Goal: Navigation & Orientation: Find specific page/section

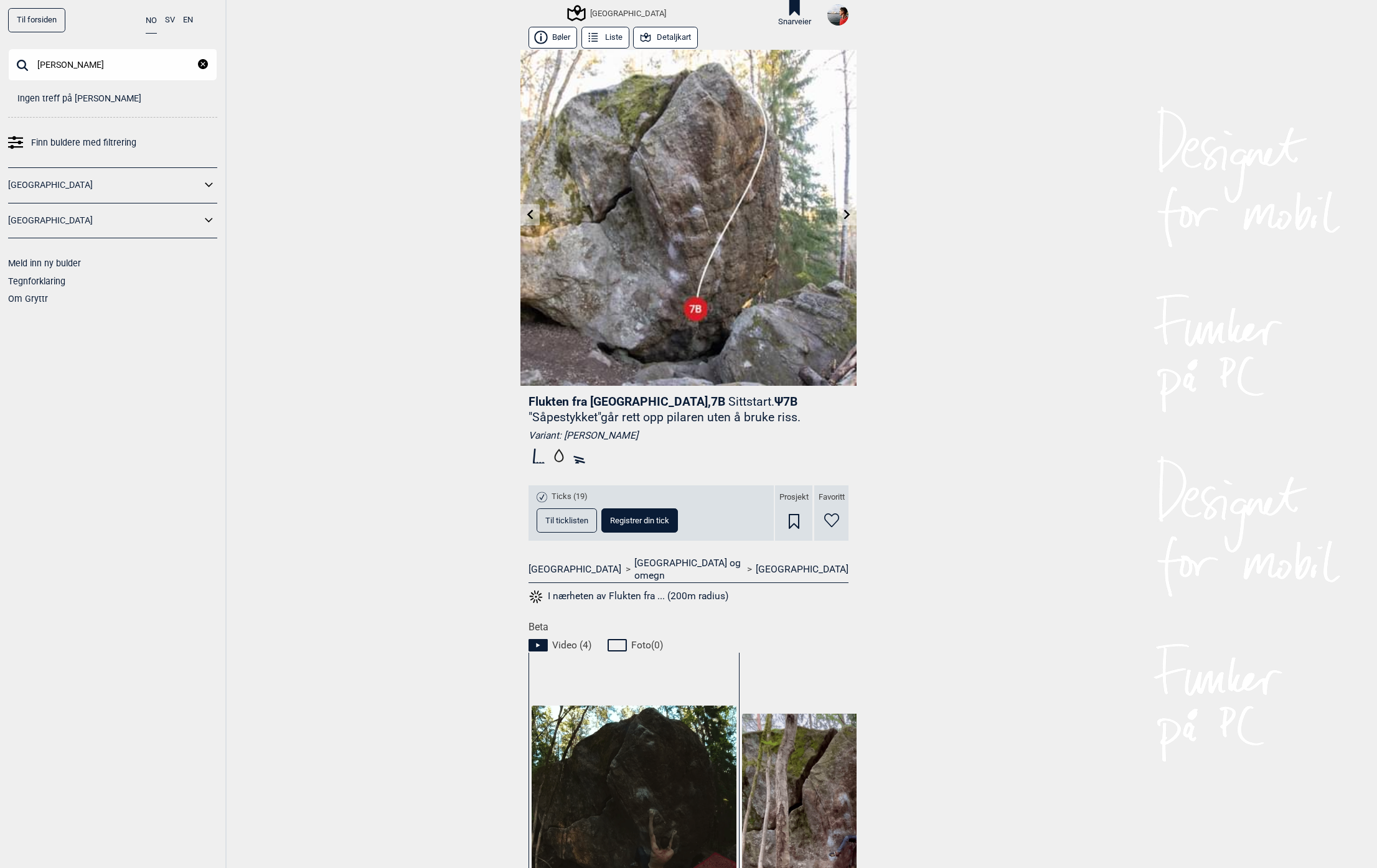
scroll to position [0, 243]
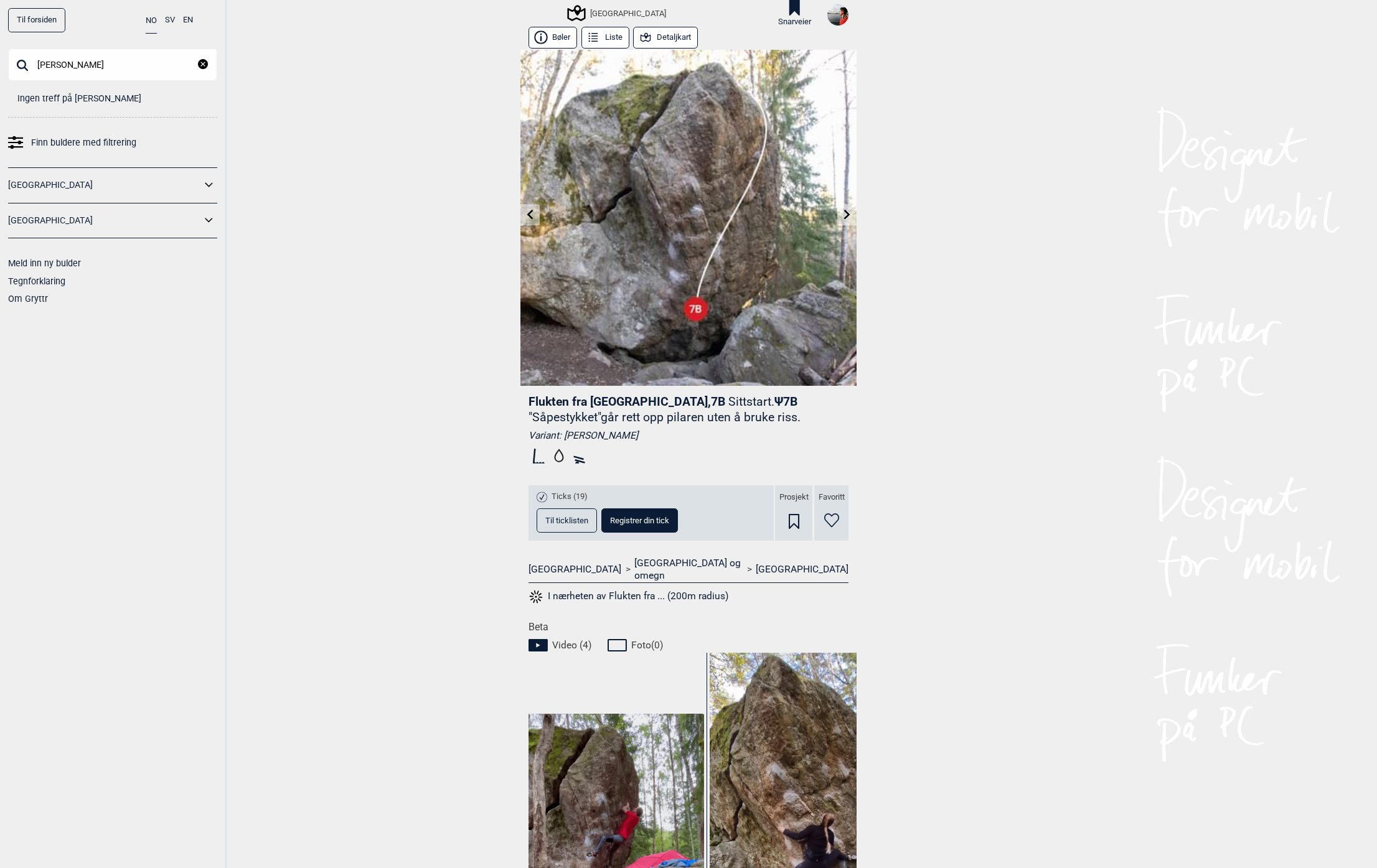
drag, startPoint x: 561, startPoint y: 436, endPoint x: 707, endPoint y: 433, distance: 146.0
click at [706, 433] on div "Variant: [PERSON_NAME]" at bounding box center [688, 436] width 320 height 12
copy div "[PERSON_NAME]"
click at [633, 417] on p ""Såpestykket"går rett opp pilaren uten å bruke riss." at bounding box center [664, 417] width 272 height 14
drag, startPoint x: 737, startPoint y: 400, endPoint x: 801, endPoint y: 402, distance: 64.0
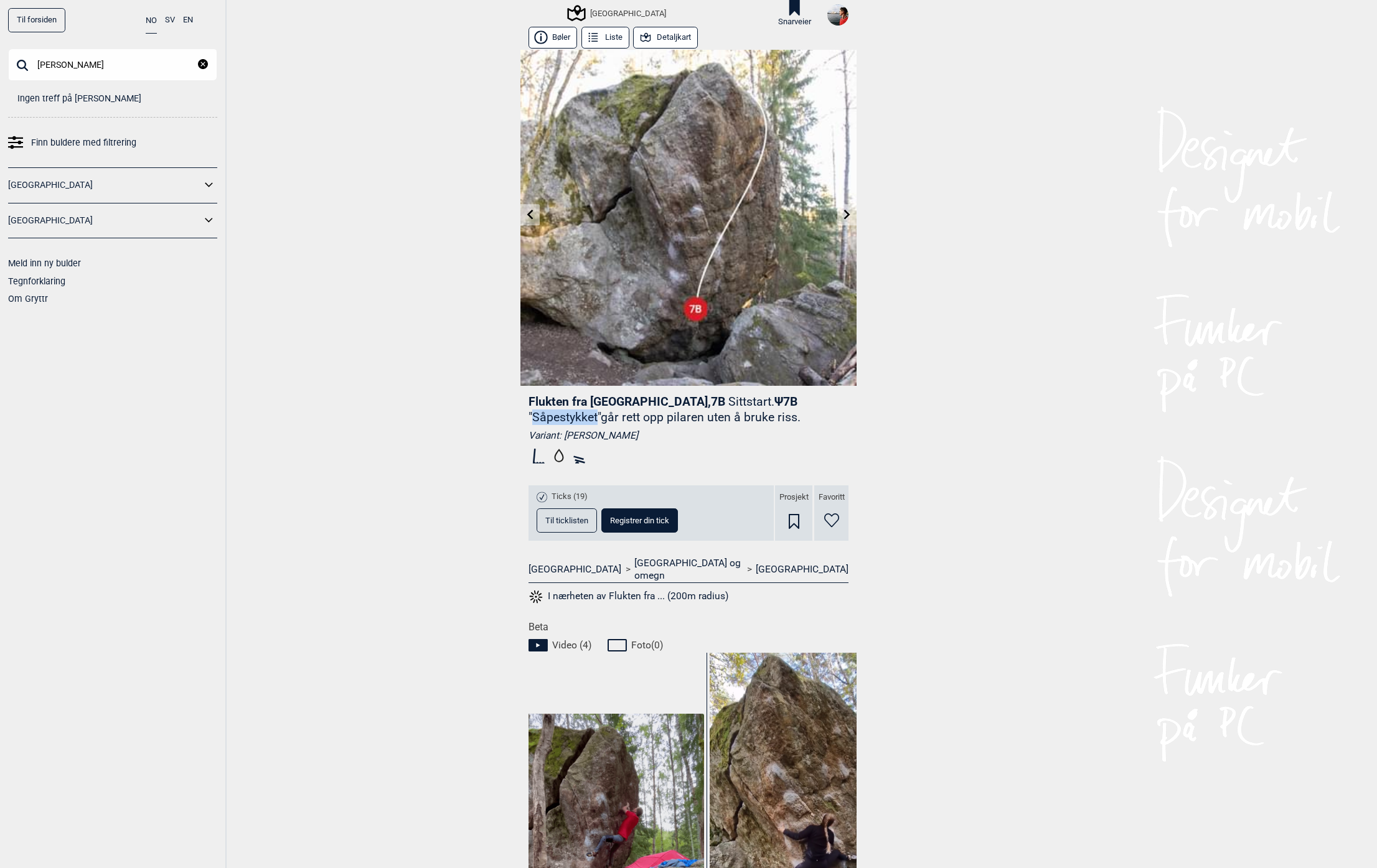
click at [800, 410] on p ""Såpestykket"går rett opp pilaren uten å bruke riss." at bounding box center [664, 417] width 272 height 14
copy p "Såpestykket"
click at [573, 521] on span "Til ticklisten" at bounding box center [566, 520] width 43 height 8
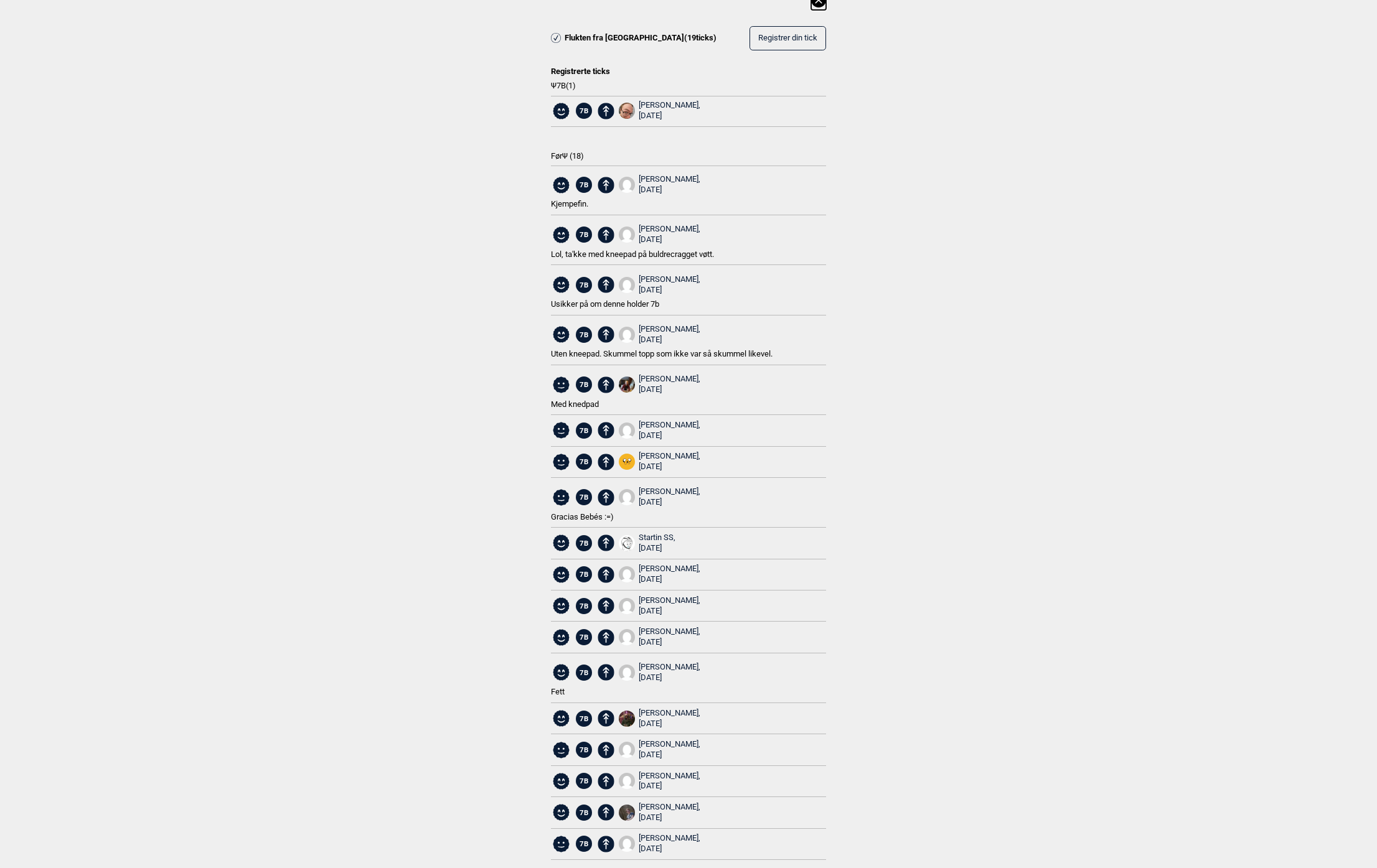
scroll to position [27, 0]
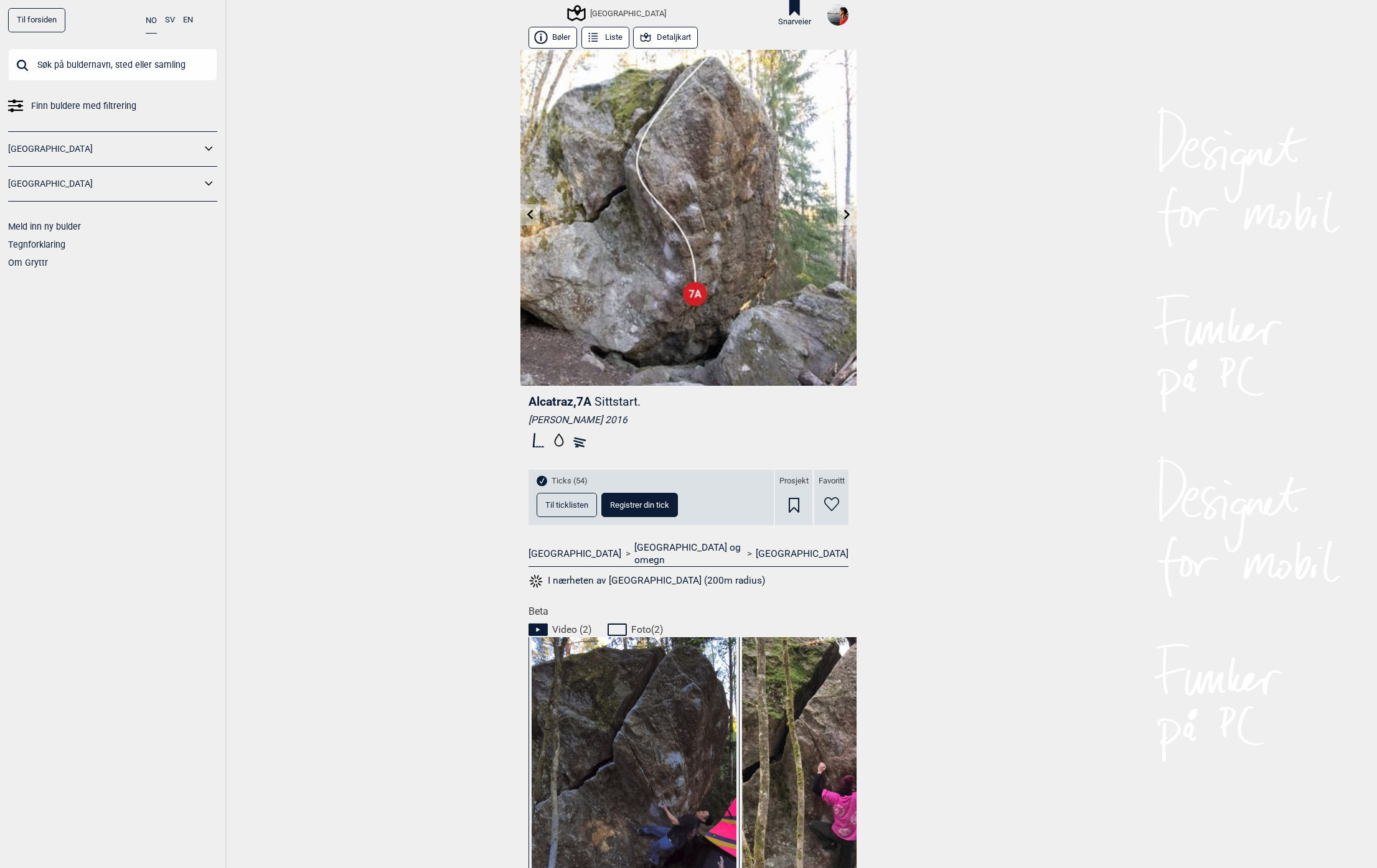
click at [844, 215] on icon at bounding box center [847, 214] width 6 height 10
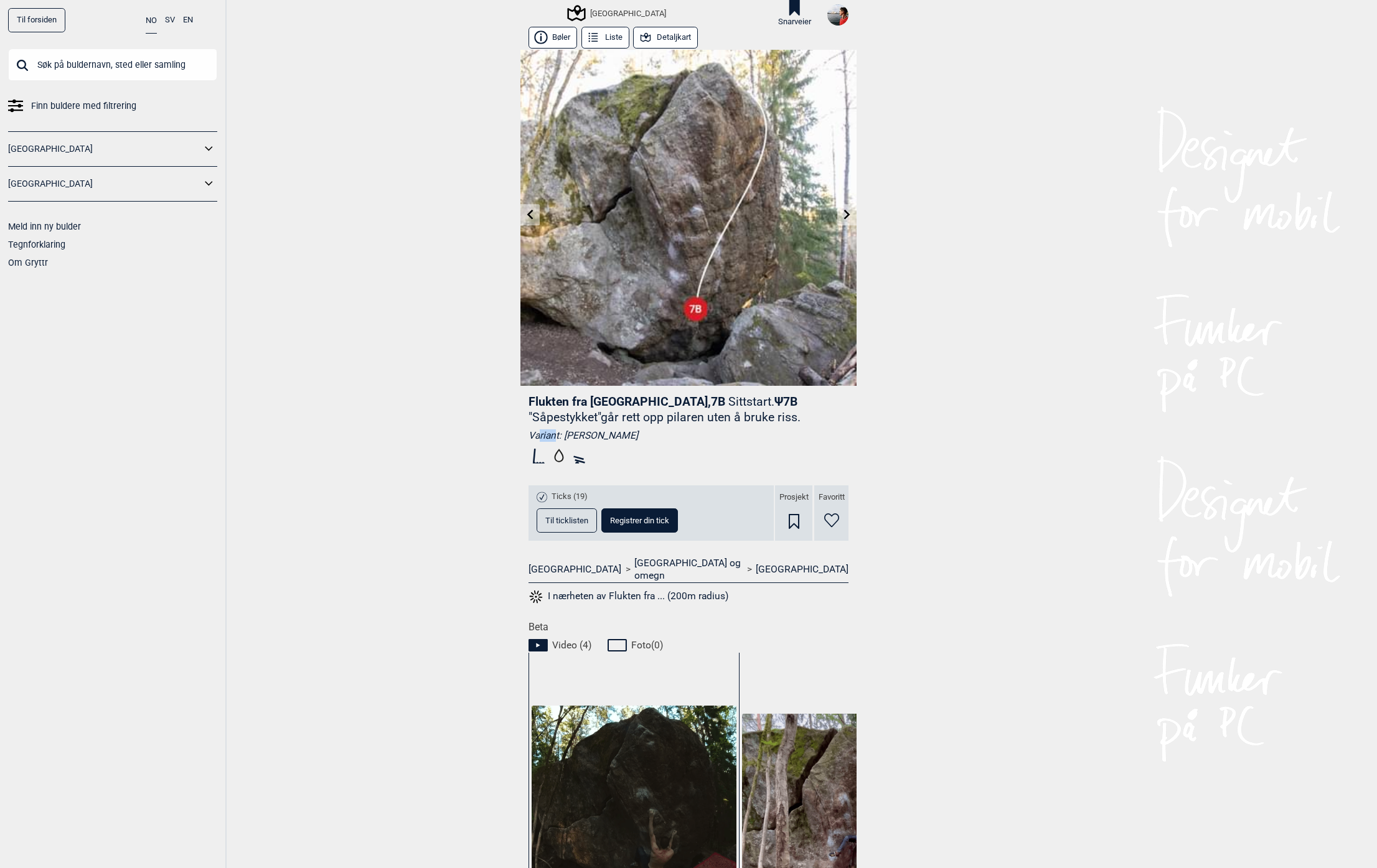
drag, startPoint x: 536, startPoint y: 436, endPoint x: 578, endPoint y: 434, distance: 42.0
click at [562, 435] on div "Variant: [PERSON_NAME]" at bounding box center [688, 436] width 320 height 12
click at [579, 434] on div "Variant: [PERSON_NAME]" at bounding box center [688, 436] width 320 height 12
drag, startPoint x: 612, startPoint y: 437, endPoint x: 646, endPoint y: 437, distance: 34.0
click at [646, 437] on div "Variant: [PERSON_NAME]" at bounding box center [688, 436] width 320 height 12
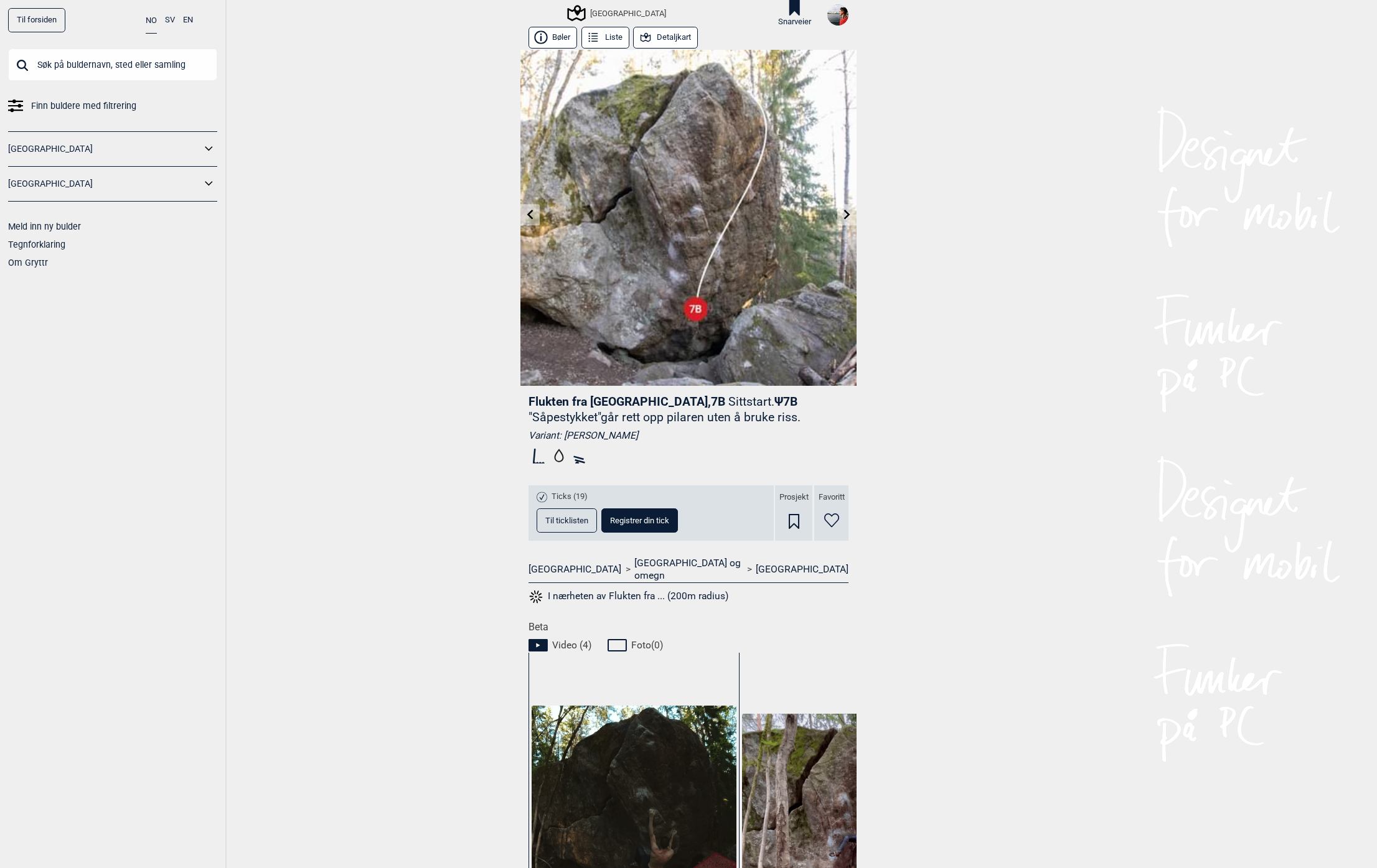
click at [688, 437] on div "Variant: [PERSON_NAME]" at bounding box center [688, 436] width 320 height 12
drag, startPoint x: 575, startPoint y: 437, endPoint x: 585, endPoint y: 436, distance: 10.0
click at [585, 436] on div "Variant: [PERSON_NAME]" at bounding box center [688, 436] width 320 height 12
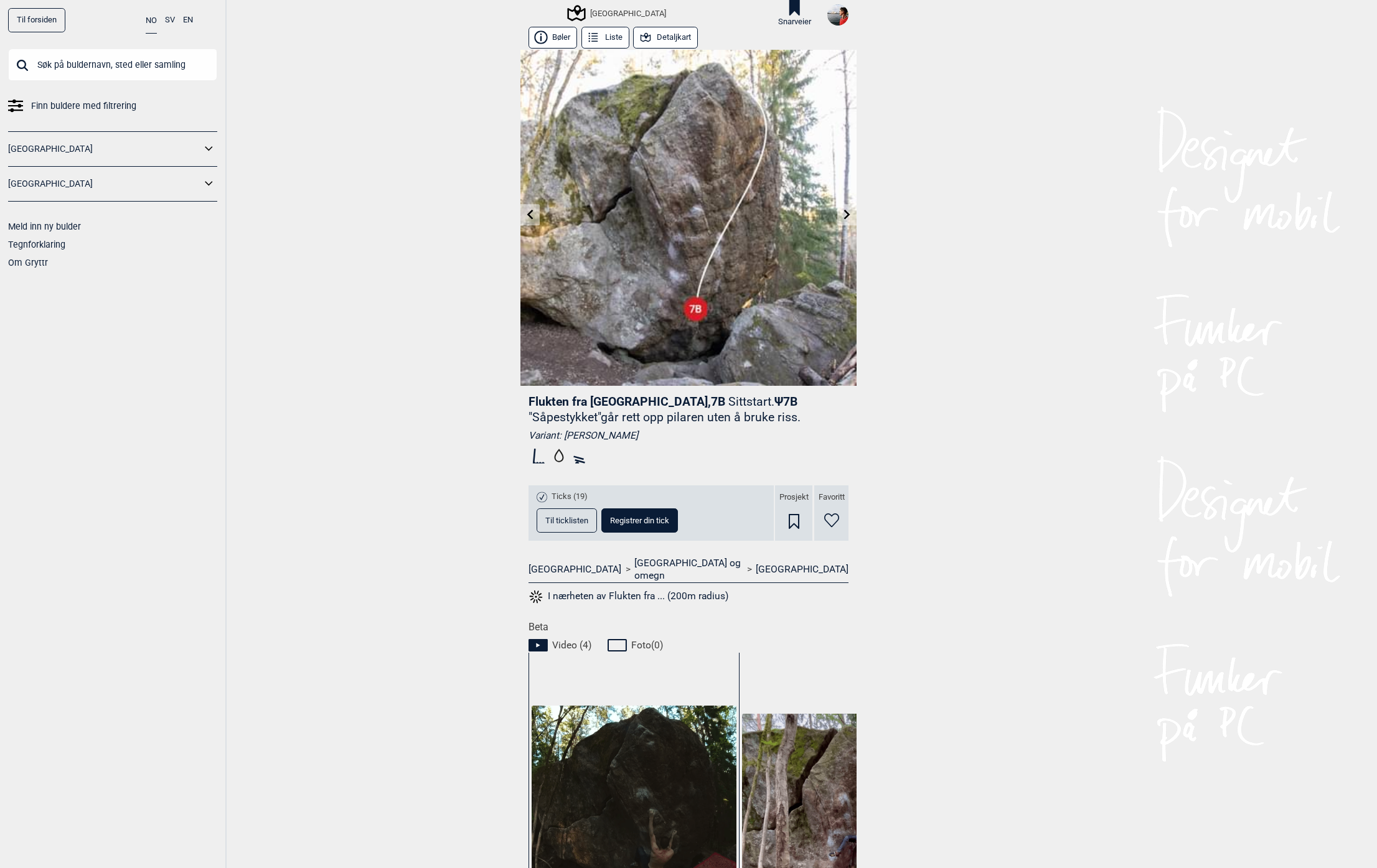
drag, startPoint x: 564, startPoint y: 436, endPoint x: 672, endPoint y: 432, distance: 108.1
click at [672, 432] on div "Variant: [PERSON_NAME]" at bounding box center [688, 436] width 320 height 12
drag, startPoint x: 564, startPoint y: 436, endPoint x: 661, endPoint y: 434, distance: 97.0
click at [661, 434] on div "Variant: [PERSON_NAME]" at bounding box center [688, 436] width 320 height 12
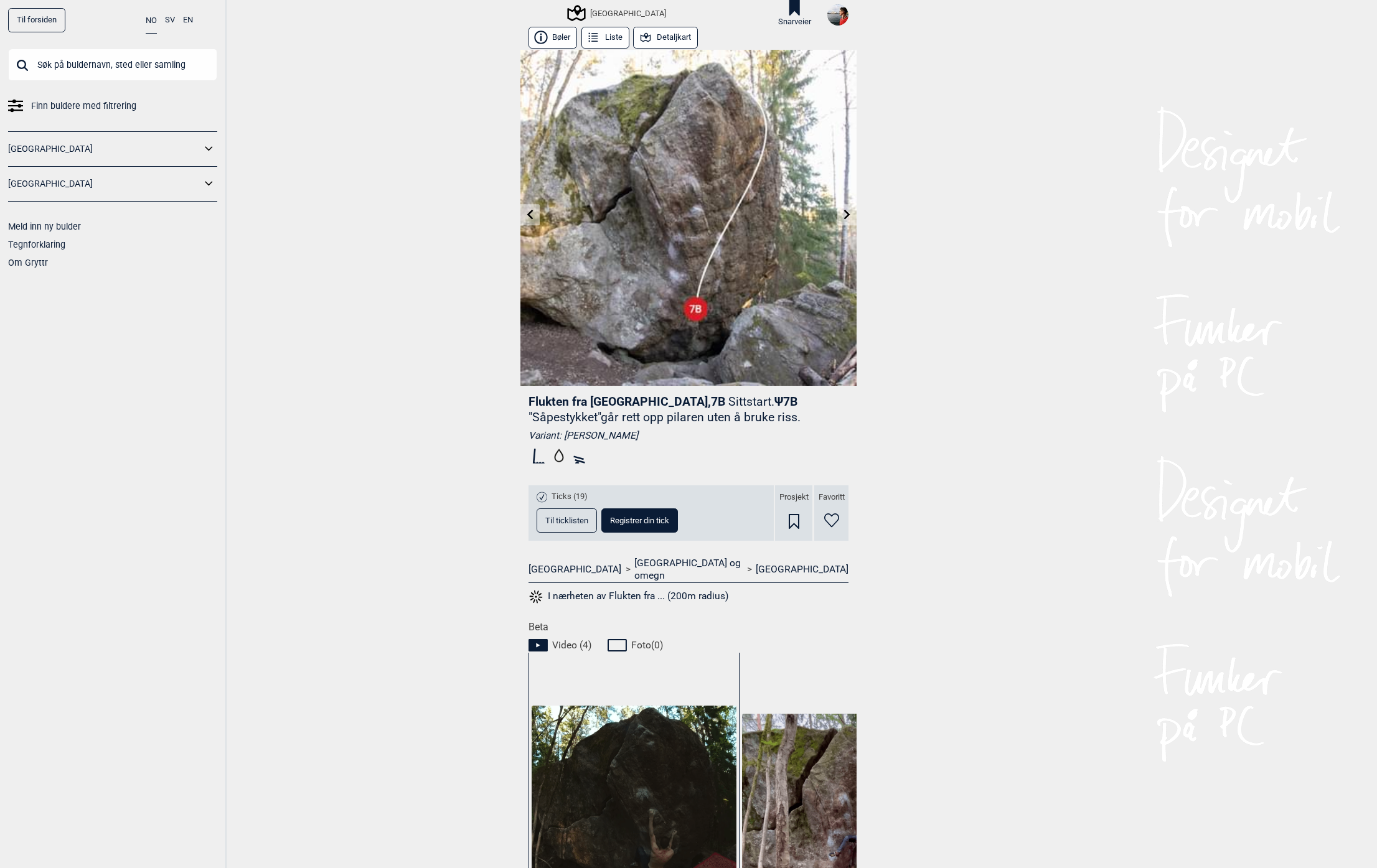
click at [661, 434] on div "Variant: [PERSON_NAME]" at bounding box center [688, 436] width 320 height 12
drag, startPoint x: 558, startPoint y: 436, endPoint x: 716, endPoint y: 433, distance: 158.0
click at [716, 433] on div "Variant: [PERSON_NAME]" at bounding box center [688, 436] width 320 height 12
copy div "[PERSON_NAME]"
